Goal: Task Accomplishment & Management: Use online tool/utility

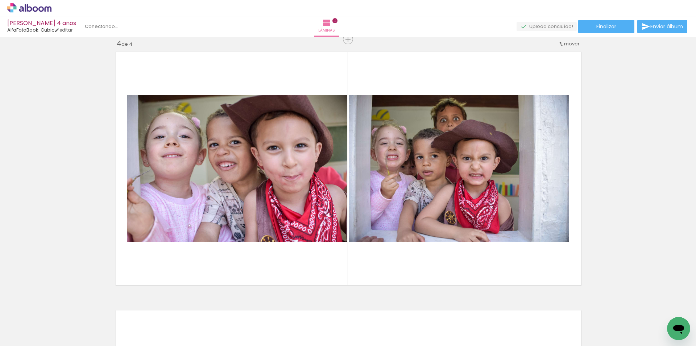
scroll to position [0, 6553]
